Goal: Check status: Check status

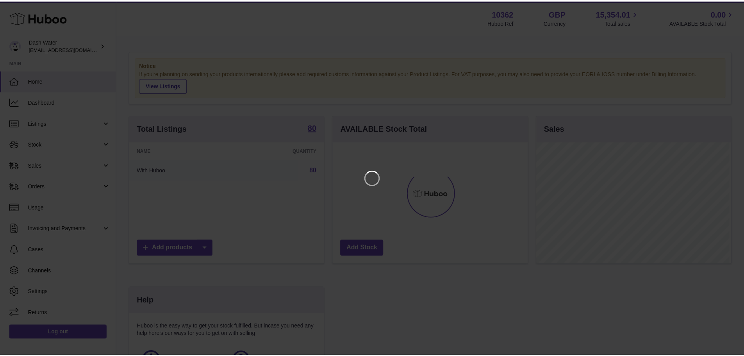
scroll to position [122, 197]
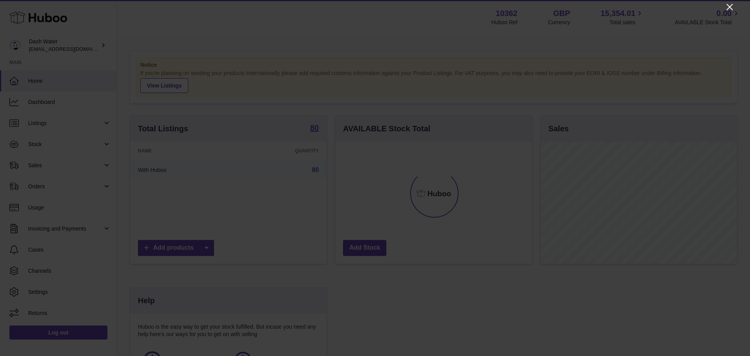
click at [732, 6] on icon "Close" at bounding box center [729, 6] width 9 height 9
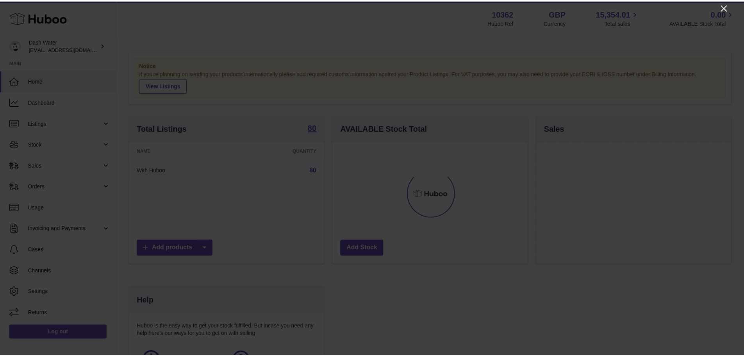
scroll to position [390390, 390317]
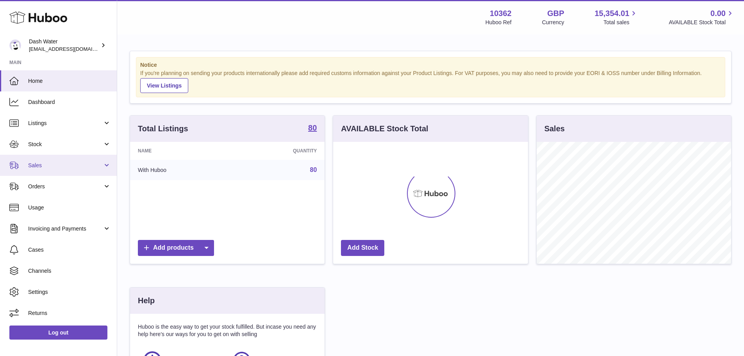
click at [71, 165] on span "Sales" at bounding box center [65, 165] width 75 height 7
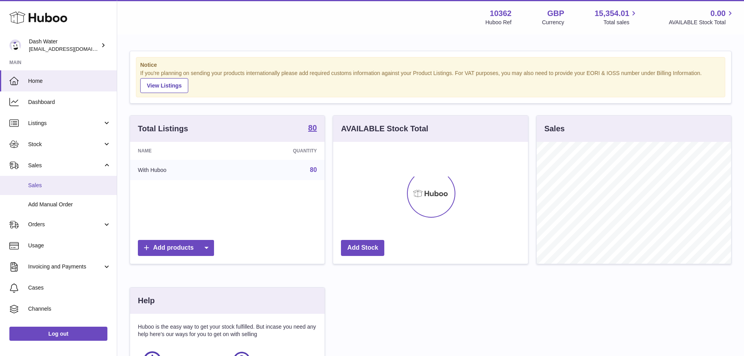
click at [37, 187] on span "Sales" at bounding box center [69, 185] width 83 height 7
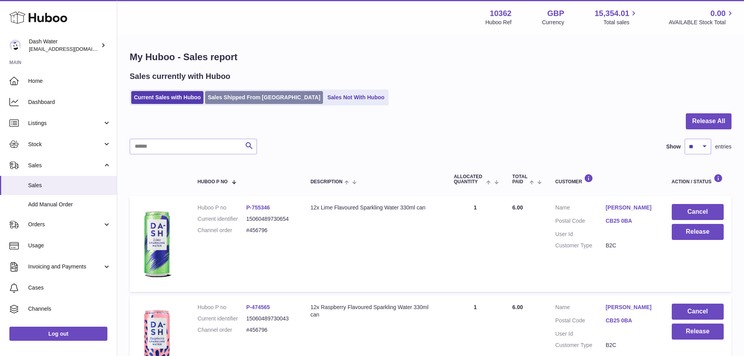
click at [268, 97] on link "Sales Shipped From [GEOGRAPHIC_DATA]" at bounding box center [264, 97] width 118 height 13
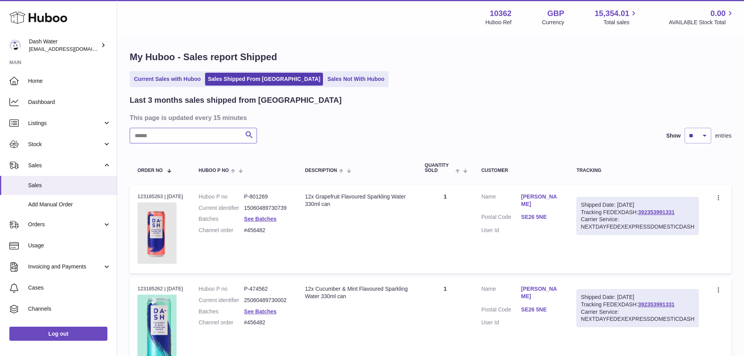
click at [183, 137] on input "text" at bounding box center [193, 136] width 127 height 16
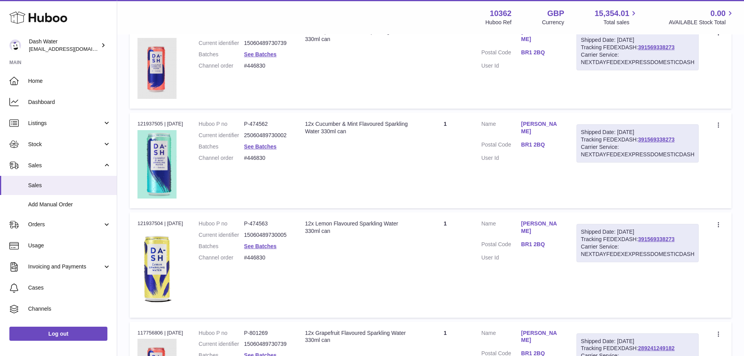
scroll to position [281, 0]
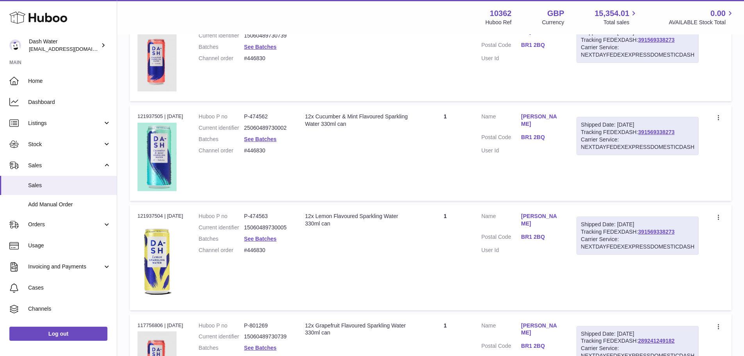
type input "**********"
click at [153, 213] on div "Order no 121937504 | [DATE]" at bounding box center [160, 215] width 46 height 7
copy div "121937504"
